Goal: Navigation & Orientation: Find specific page/section

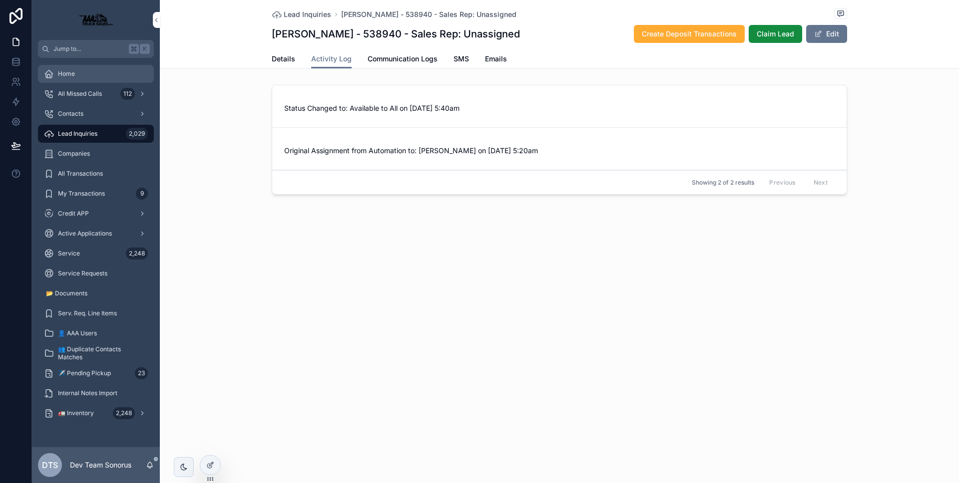
click at [98, 79] on div "Home" at bounding box center [96, 74] width 104 height 16
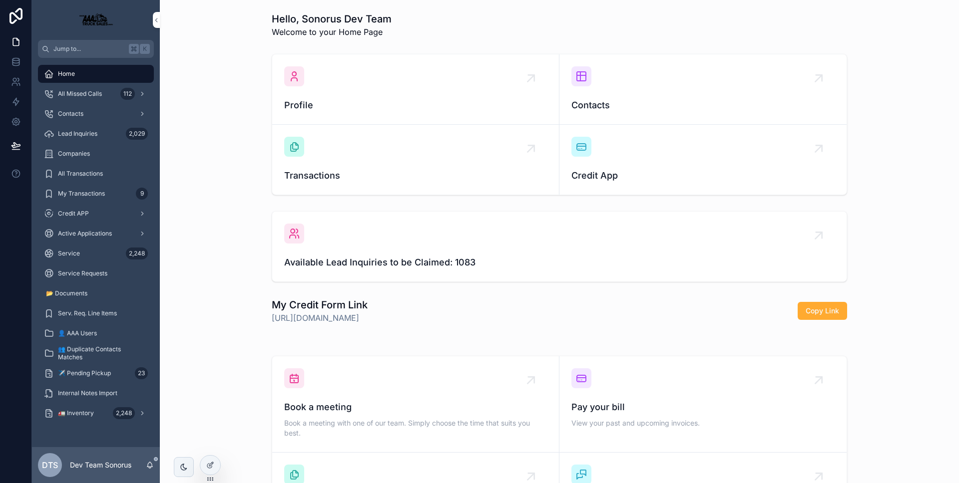
scroll to position [150, 0]
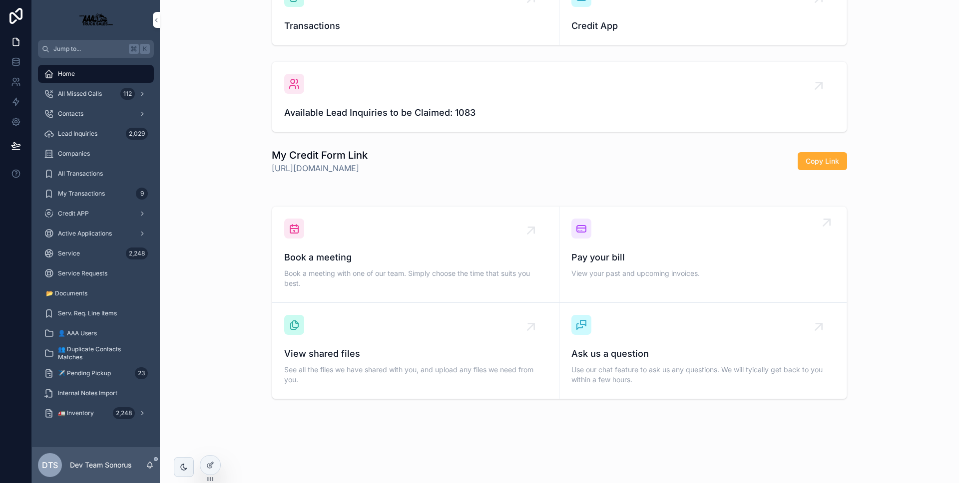
click at [602, 243] on div "Pay your bill View your past and upcoming invoices." at bounding box center [702, 250] width 263 height 62
click at [145, 472] on div "DTS Dev Team Sonorus" at bounding box center [96, 465] width 128 height 36
click at [149, 467] on icon "scrollable content" at bounding box center [150, 465] width 8 height 8
